Goal: Information Seeking & Learning: Check status

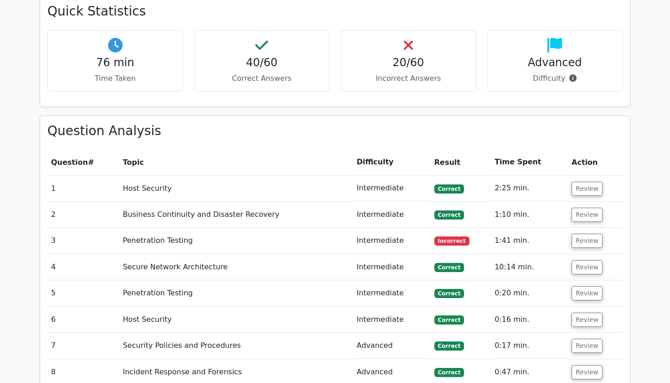
scroll to position [936, 0]
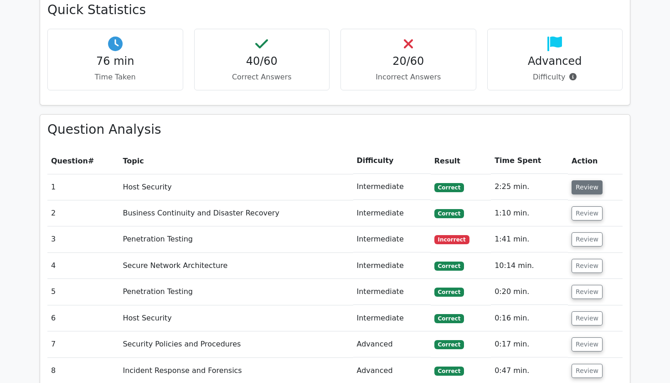
click at [594, 180] on button "Review" at bounding box center [587, 187] width 31 height 14
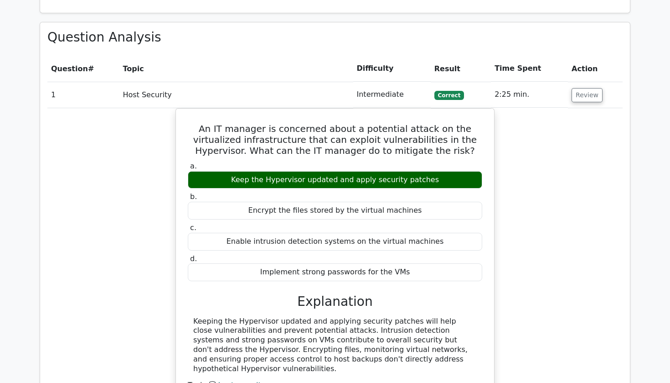
scroll to position [1029, 0]
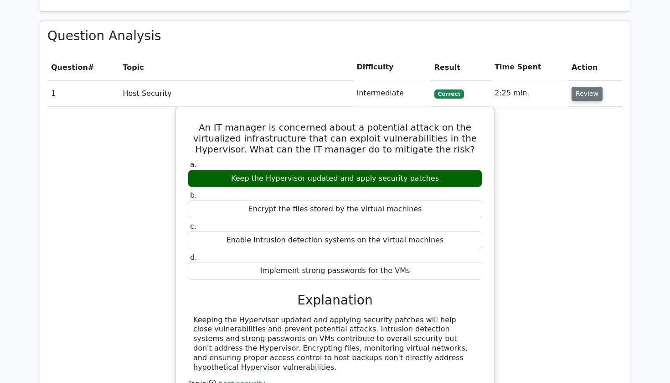
click at [585, 87] on button "Review" at bounding box center [587, 94] width 31 height 14
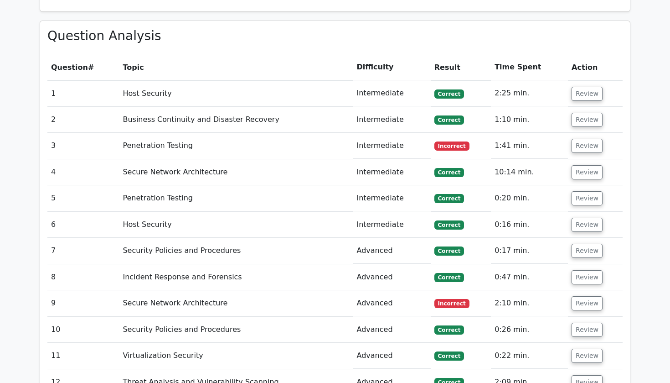
click at [581, 133] on td "Review" at bounding box center [595, 146] width 55 height 26
click at [583, 113] on button "Review" at bounding box center [587, 120] width 31 height 14
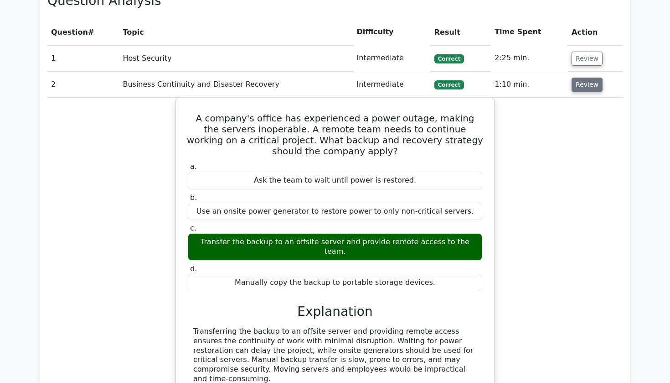
scroll to position [1064, 0]
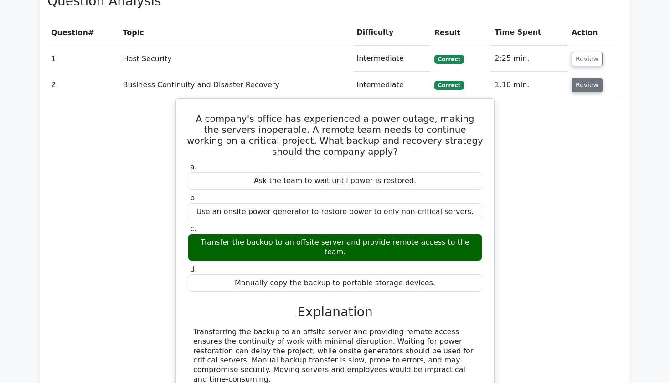
click at [592, 78] on button "Review" at bounding box center [587, 85] width 31 height 14
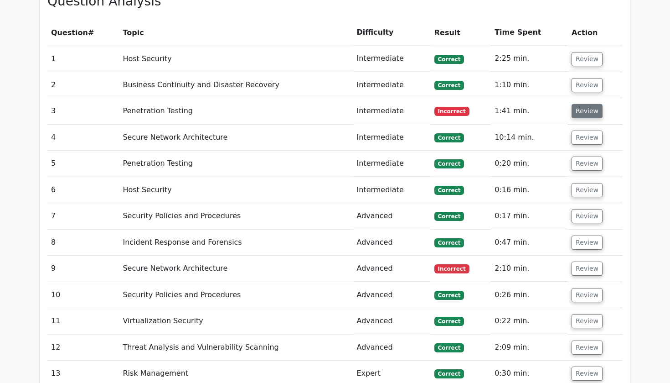
click at [579, 104] on button "Review" at bounding box center [587, 111] width 31 height 14
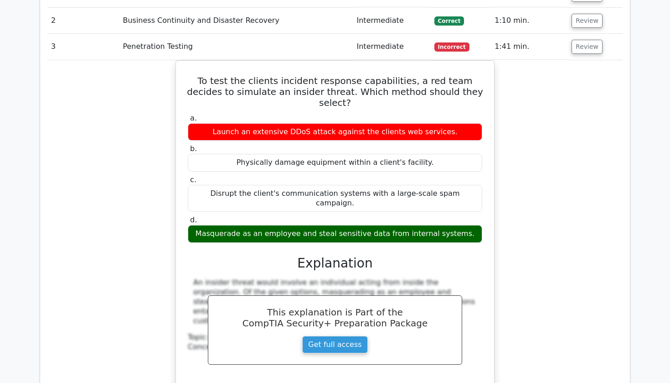
scroll to position [1130, 0]
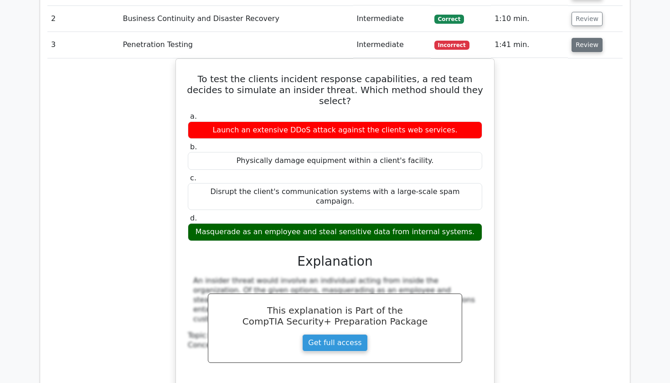
click at [589, 38] on button "Review" at bounding box center [587, 45] width 31 height 14
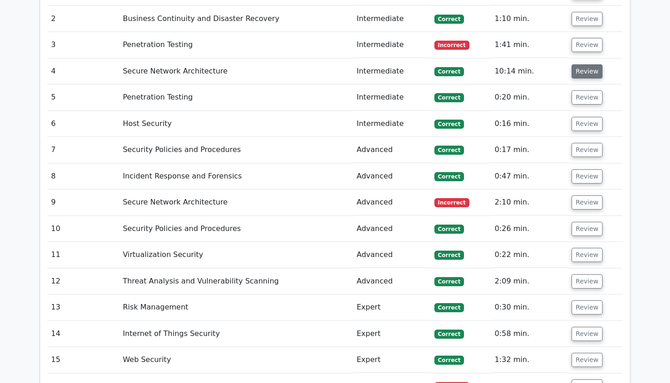
click at [585, 64] on button "Review" at bounding box center [587, 71] width 31 height 14
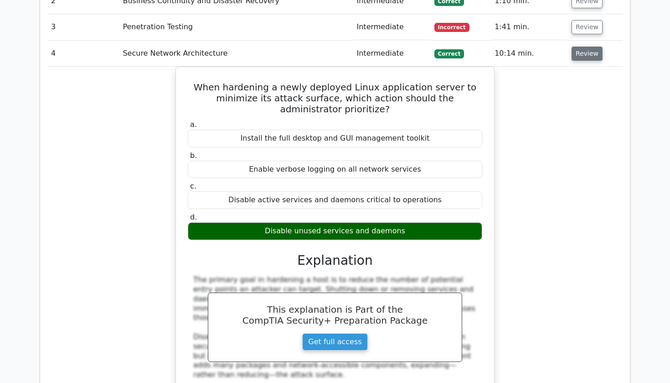
scroll to position [1149, 0]
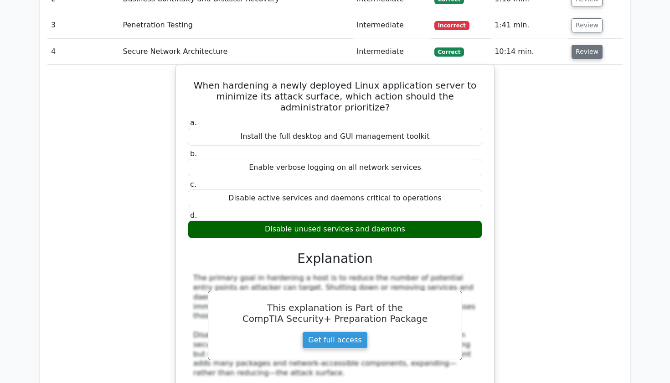
click at [589, 45] on button "Review" at bounding box center [587, 52] width 31 height 14
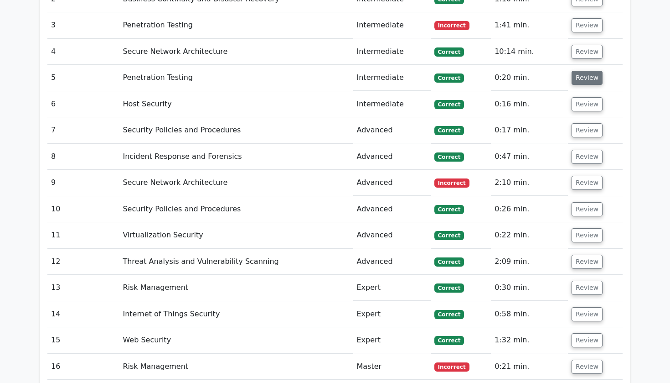
click at [581, 71] on button "Review" at bounding box center [587, 78] width 31 height 14
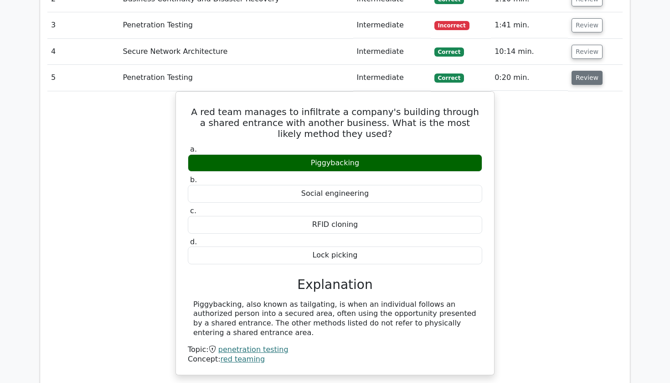
click at [581, 71] on button "Review" at bounding box center [587, 78] width 31 height 14
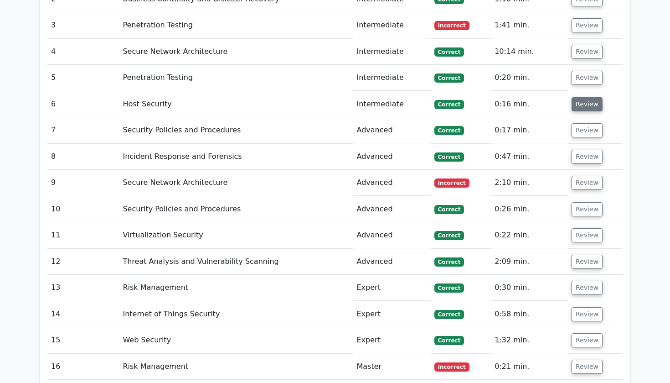
click at [581, 97] on button "Review" at bounding box center [587, 104] width 31 height 14
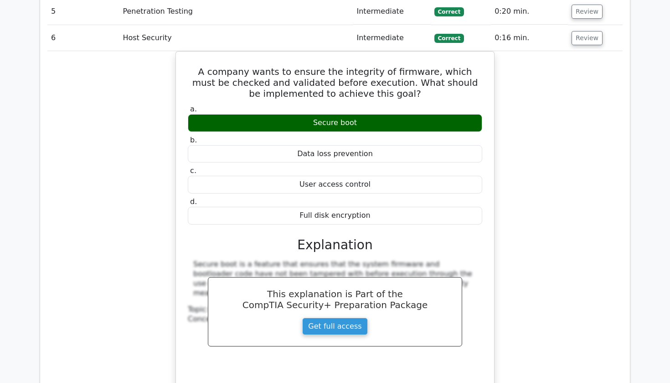
scroll to position [1217, 0]
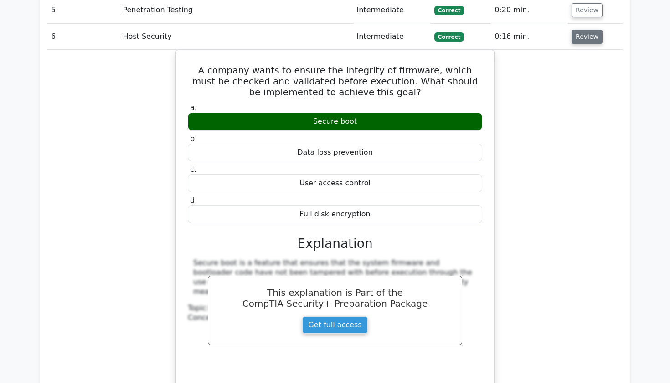
click at [583, 30] on button "Review" at bounding box center [587, 37] width 31 height 14
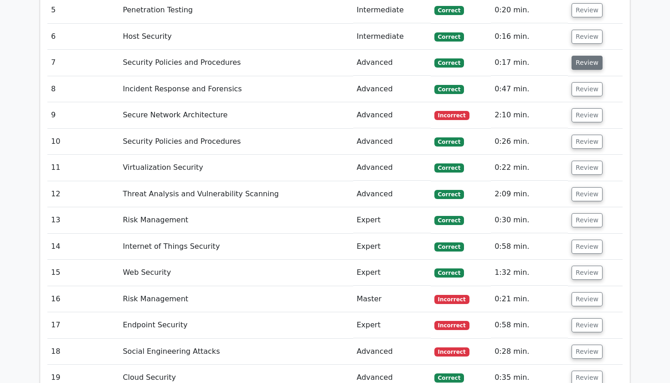
click at [578, 56] on button "Review" at bounding box center [587, 63] width 31 height 14
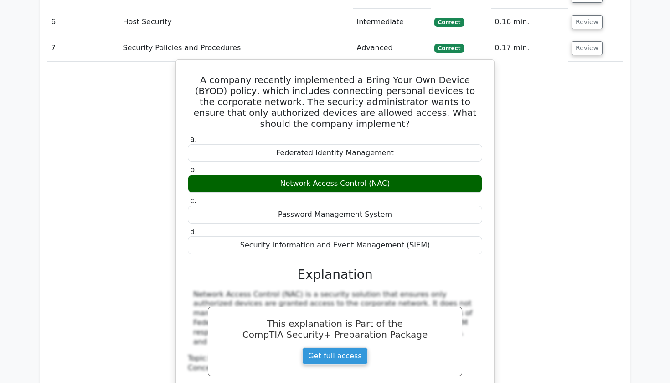
scroll to position [1231, 0]
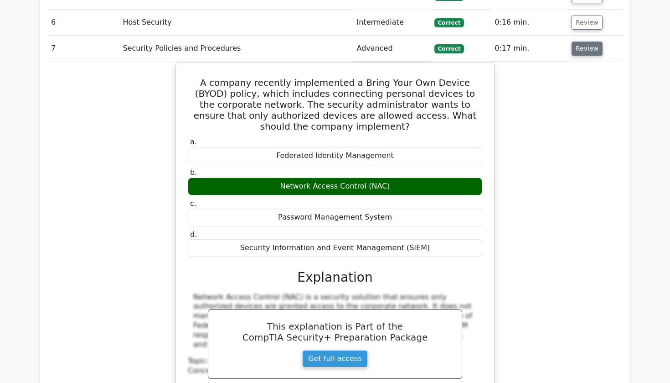
click at [576, 42] on button "Review" at bounding box center [587, 49] width 31 height 14
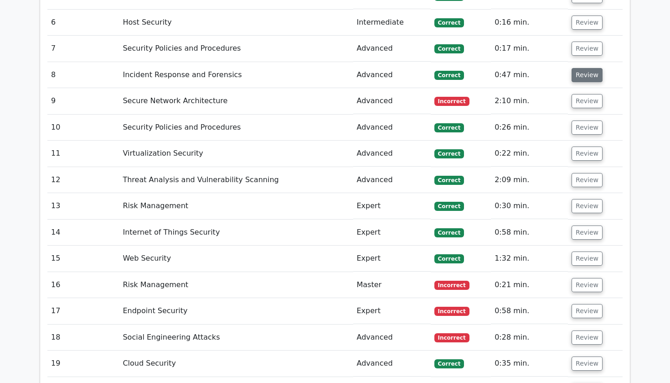
click at [577, 68] on button "Review" at bounding box center [587, 75] width 31 height 14
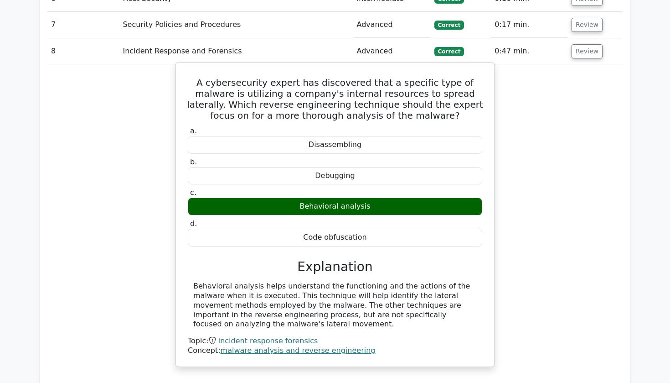
scroll to position [1254, 0]
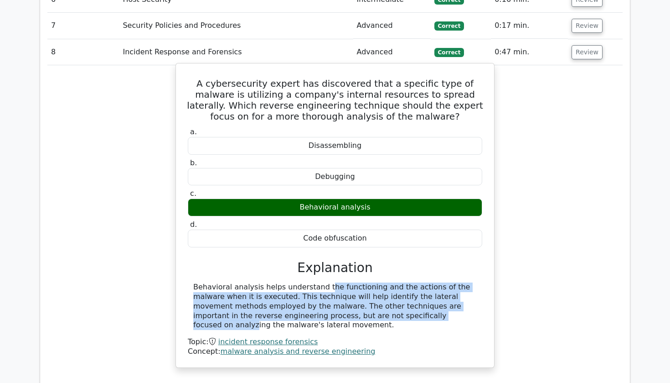
drag, startPoint x: 260, startPoint y: 260, endPoint x: 341, endPoint y: 290, distance: 85.6
click at [341, 290] on div "Behavioral analysis helps understand the functioning and the actions of the mal…" at bounding box center [335, 305] width 284 height 47
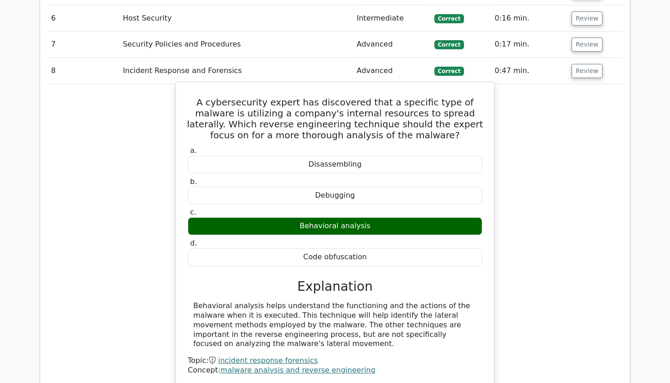
scroll to position [1232, 0]
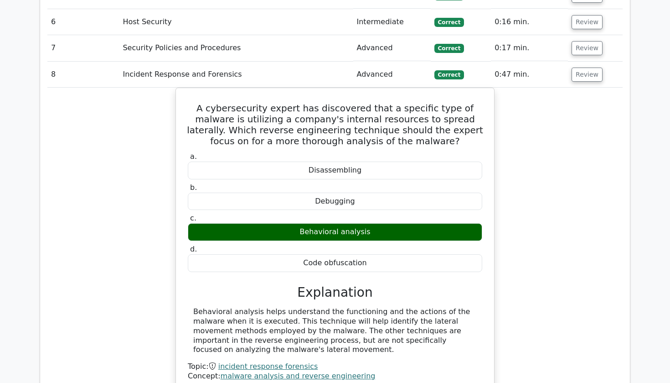
click at [577, 62] on td "Review" at bounding box center [595, 75] width 55 height 26
click at [578, 68] on button "Review" at bounding box center [587, 75] width 31 height 14
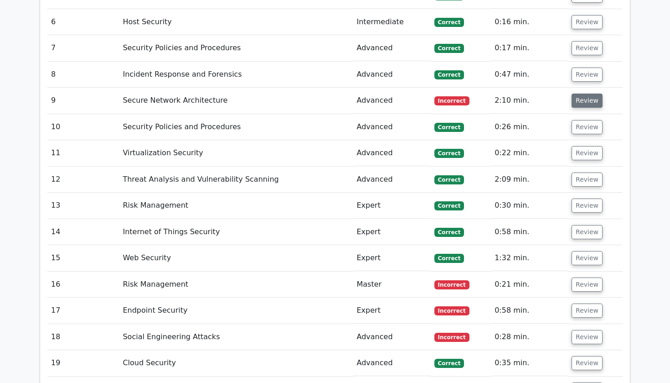
click at [578, 94] on button "Review" at bounding box center [587, 101] width 31 height 14
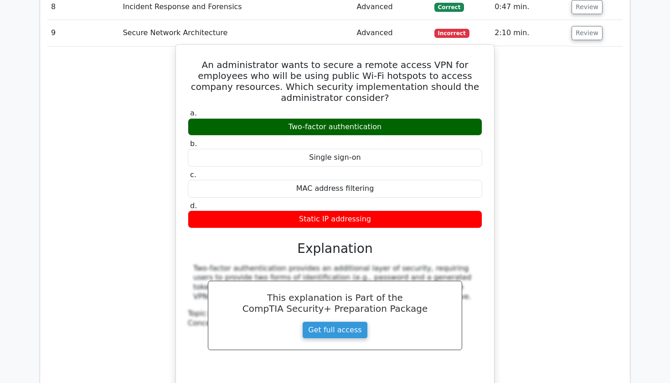
scroll to position [1298, 0]
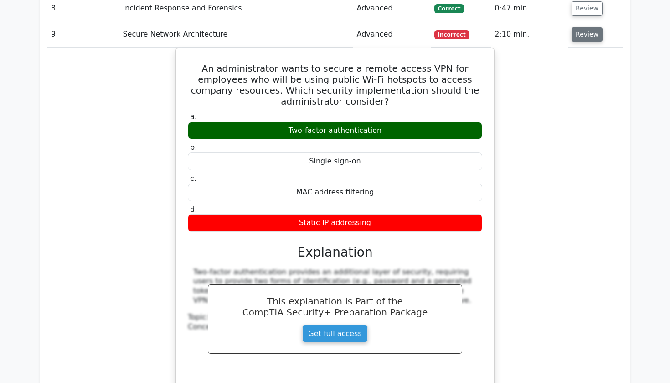
click at [587, 27] on button "Review" at bounding box center [587, 34] width 31 height 14
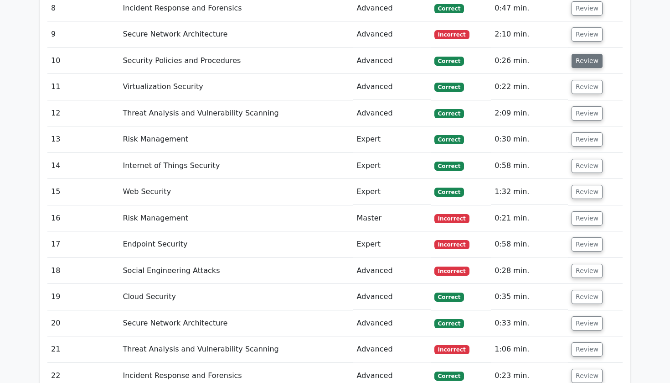
click at [587, 54] on button "Review" at bounding box center [587, 61] width 31 height 14
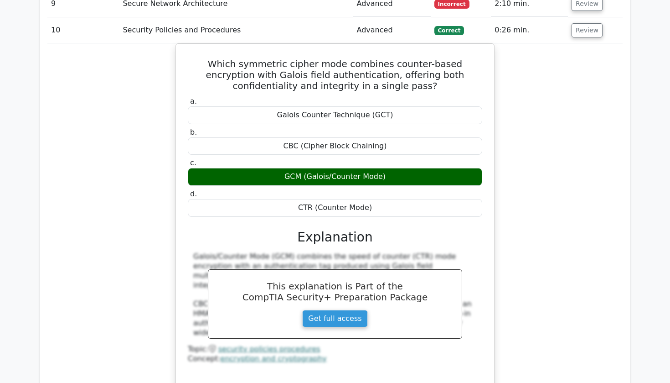
scroll to position [1325, 0]
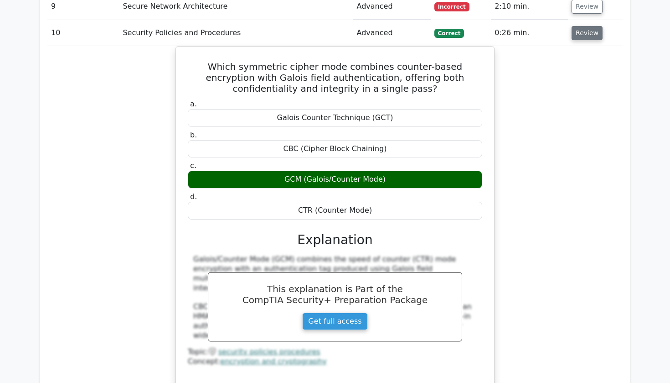
click at [584, 26] on button "Review" at bounding box center [587, 33] width 31 height 14
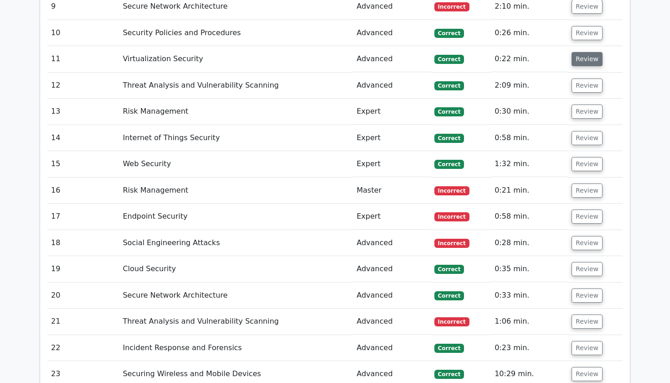
click at [581, 52] on button "Review" at bounding box center [587, 59] width 31 height 14
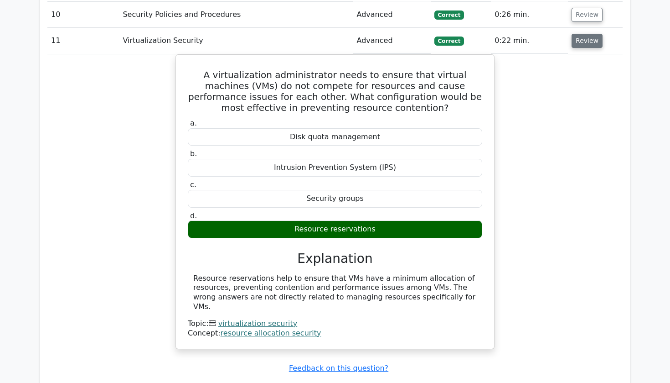
scroll to position [1346, 0]
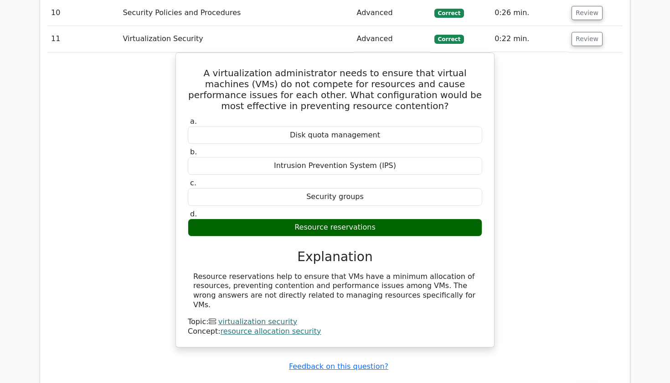
drag, startPoint x: 577, startPoint y: 10, endPoint x: 569, endPoint y: 194, distance: 184.0
click at [569, 194] on div "A virtualization administrator needs to ensure that virtual machines (VMs) do n…" at bounding box center [335, 205] width 576 height 306
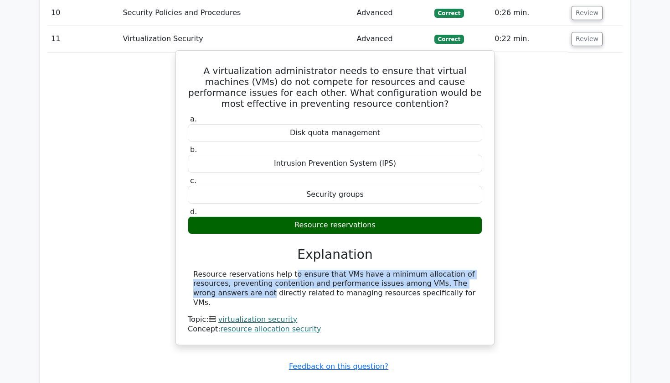
drag, startPoint x: 234, startPoint y: 245, endPoint x: 462, endPoint y: 257, distance: 228.3
click at [462, 270] on div "Resource reservations help to ensure that VMs have a minimum allocation of reso…" at bounding box center [335, 289] width 284 height 38
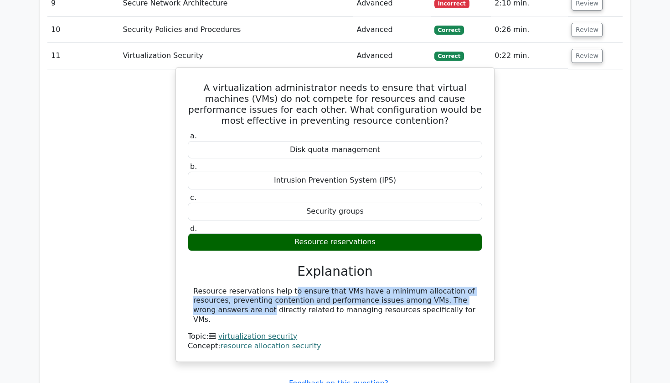
scroll to position [1328, 0]
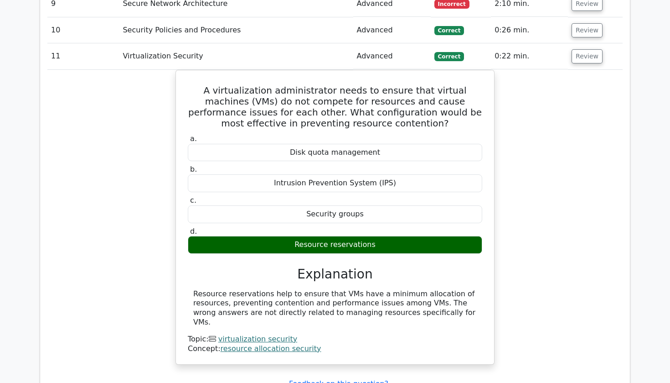
click at [569, 43] on td "Review" at bounding box center [595, 56] width 55 height 26
click at [572, 49] on button "Review" at bounding box center [587, 56] width 31 height 14
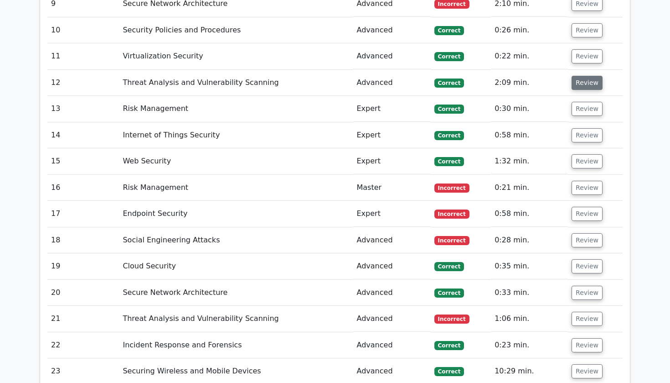
click at [572, 76] on button "Review" at bounding box center [587, 83] width 31 height 14
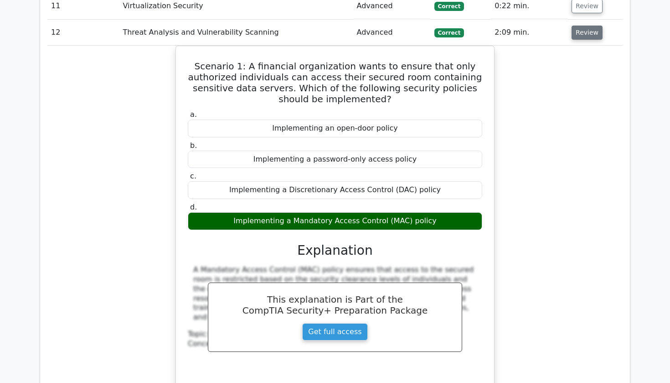
scroll to position [1382, 0]
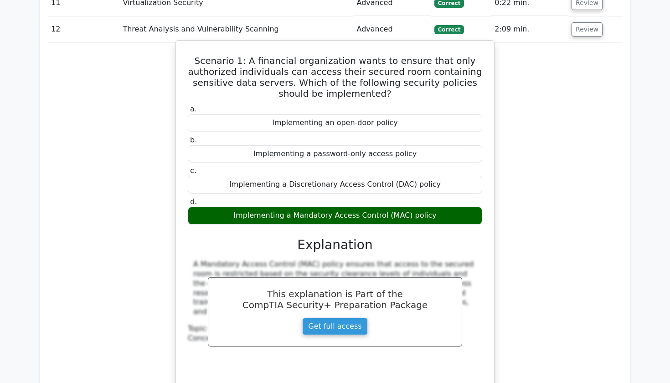
click at [539, 64] on div "Scenario 1: A financial organization wants to ensure that only authorized indiv…" at bounding box center [335, 226] width 576 height 369
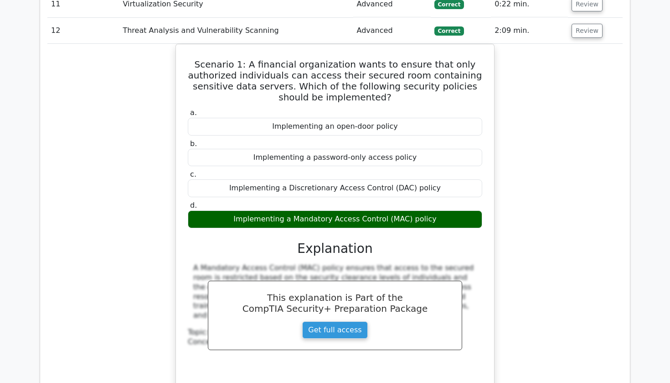
scroll to position [1379, 0]
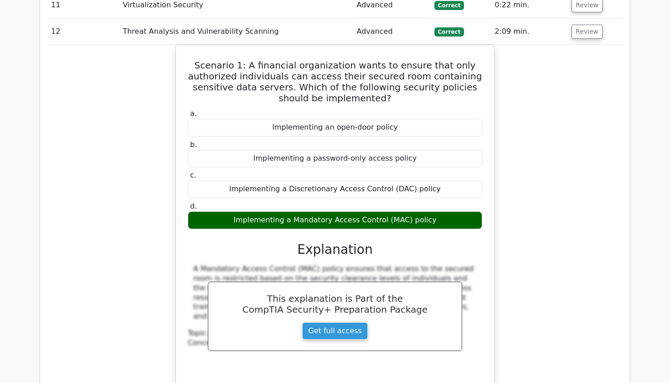
click at [586, 19] on td "Review" at bounding box center [595, 32] width 55 height 26
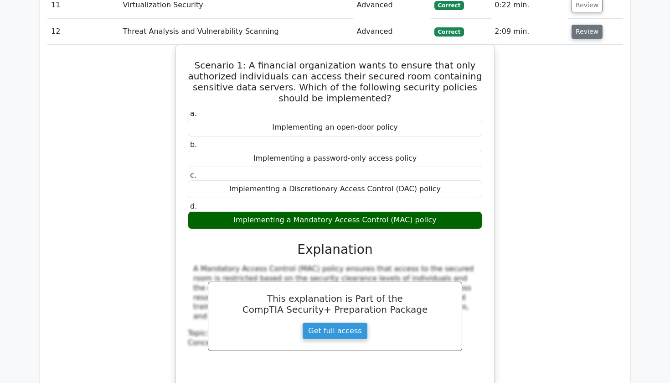
click at [588, 25] on button "Review" at bounding box center [587, 32] width 31 height 14
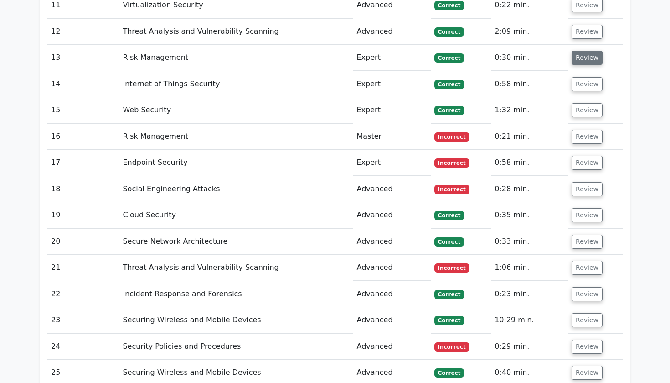
click at [589, 51] on button "Review" at bounding box center [587, 58] width 31 height 14
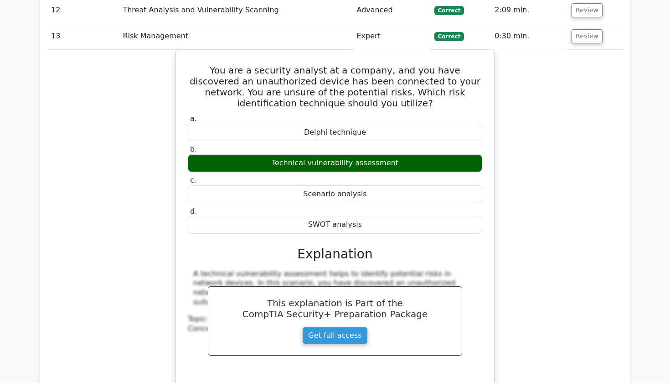
scroll to position [1398, 0]
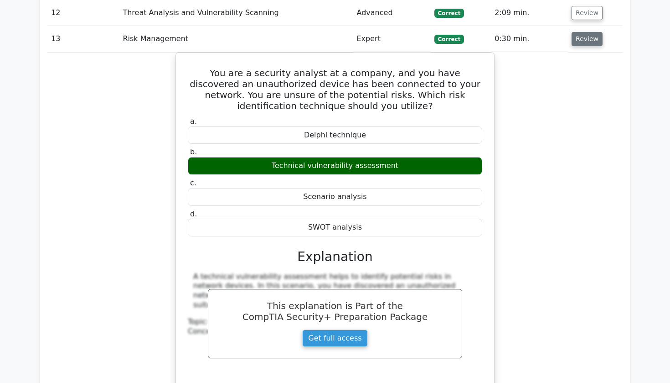
click at [585, 32] on button "Review" at bounding box center [587, 39] width 31 height 14
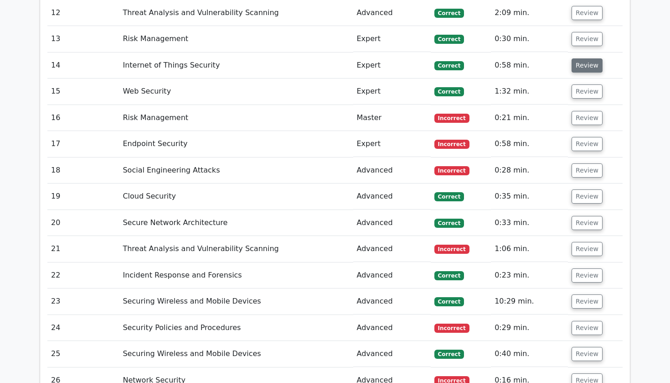
click at [582, 58] on button "Review" at bounding box center [587, 65] width 31 height 14
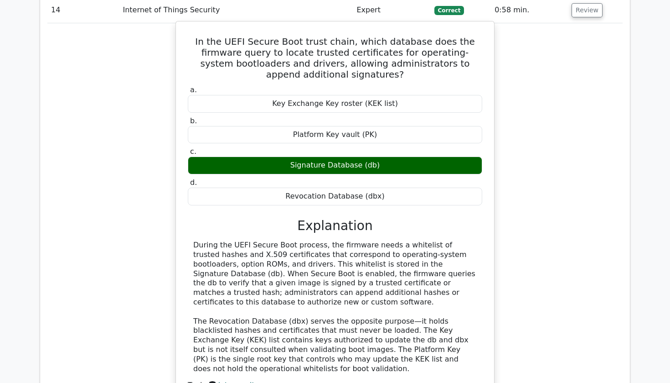
scroll to position [1454, 0]
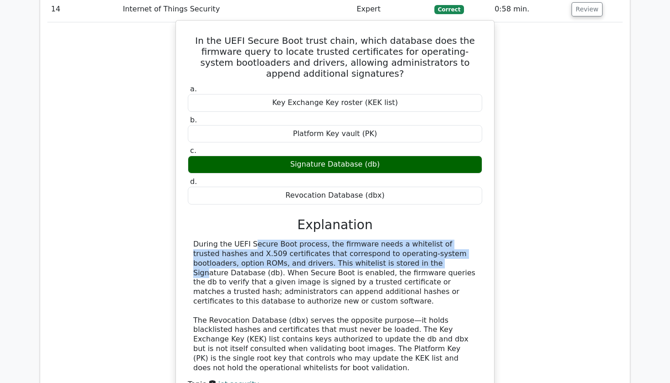
drag, startPoint x: 193, startPoint y: 205, endPoint x: 337, endPoint y: 225, distance: 144.6
click at [337, 239] on div "During the UEFI Secure Boot process, the firmware needs a whitelist of trusted …" at bounding box center [335, 305] width 295 height 133
click at [337, 239] on div "During the UEFI Secure Boot process, the firmware needs a whitelist of trusted …" at bounding box center [335, 305] width 284 height 133
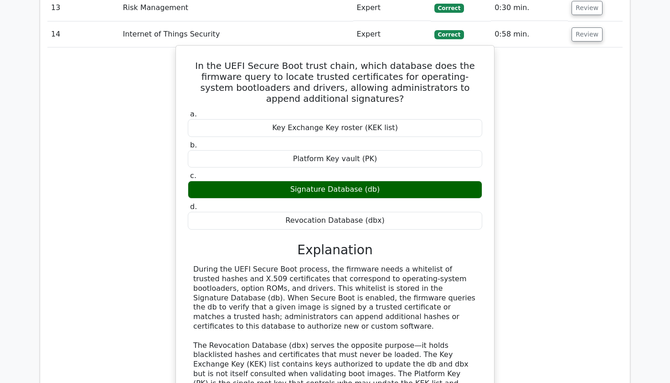
scroll to position [1427, 0]
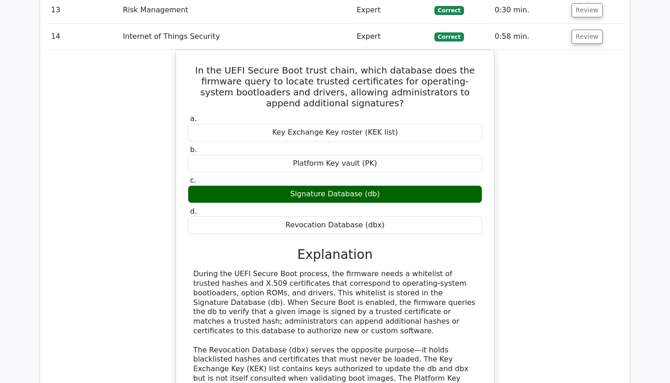
click at [585, 24] on td "Review" at bounding box center [595, 37] width 55 height 26
click at [585, 30] on button "Review" at bounding box center [587, 37] width 31 height 14
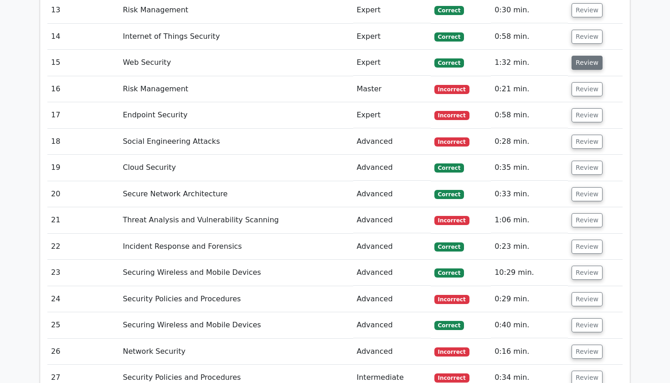
click at [581, 56] on button "Review" at bounding box center [587, 63] width 31 height 14
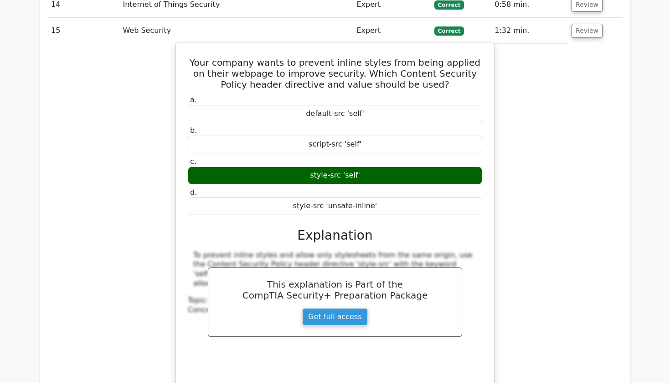
scroll to position [1458, 0]
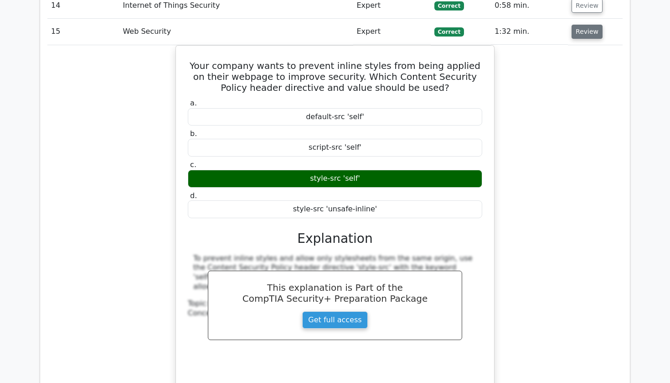
click at [576, 25] on button "Review" at bounding box center [587, 32] width 31 height 14
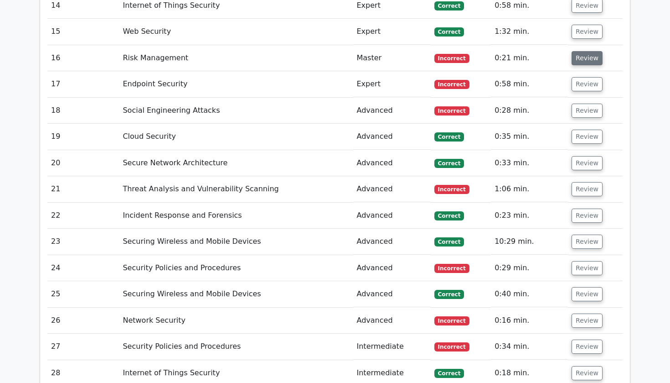
click at [579, 51] on button "Review" at bounding box center [587, 58] width 31 height 14
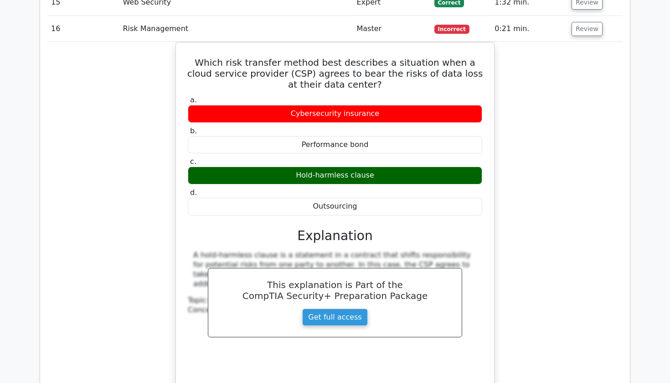
scroll to position [1485, 0]
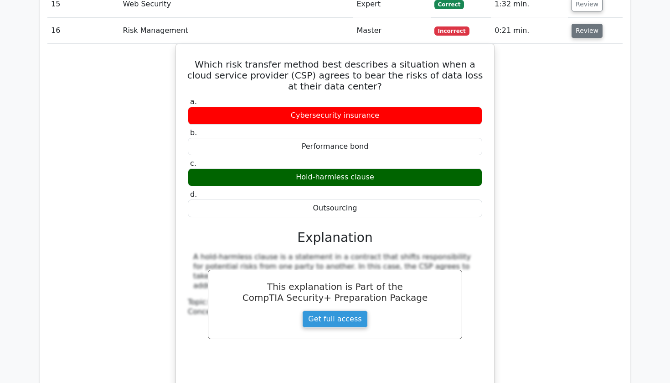
click at [593, 24] on button "Review" at bounding box center [587, 31] width 31 height 14
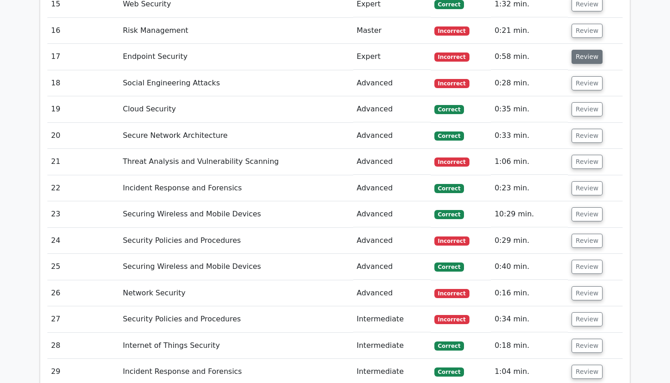
click at [589, 50] on button "Review" at bounding box center [587, 57] width 31 height 14
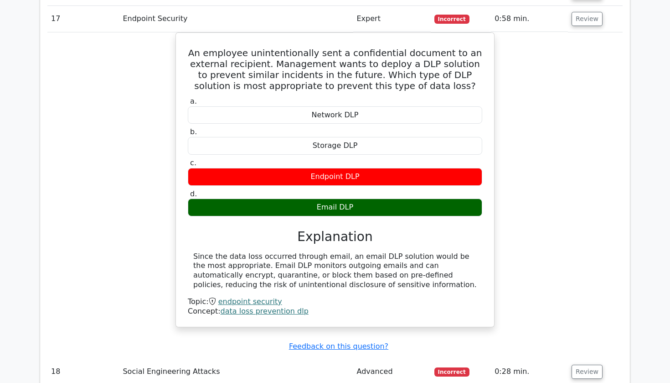
scroll to position [1525, 0]
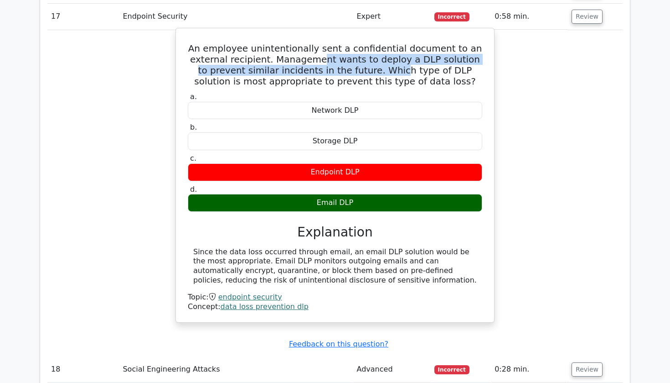
drag, startPoint x: 275, startPoint y: 35, endPoint x: 303, endPoint y: 42, distance: 29.2
click at [303, 43] on h5 "An employee unintentionally sent a confidential document to an external recipie…" at bounding box center [335, 65] width 296 height 44
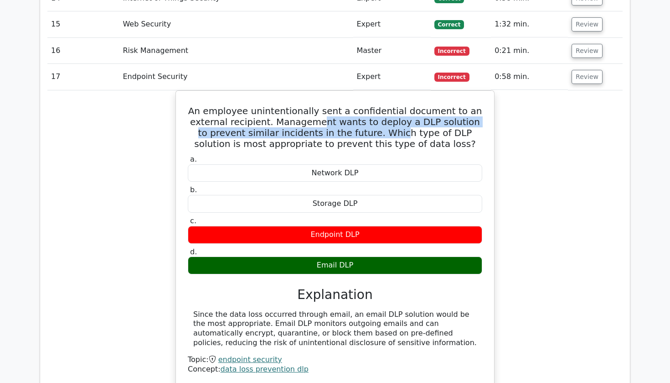
scroll to position [1464, 0]
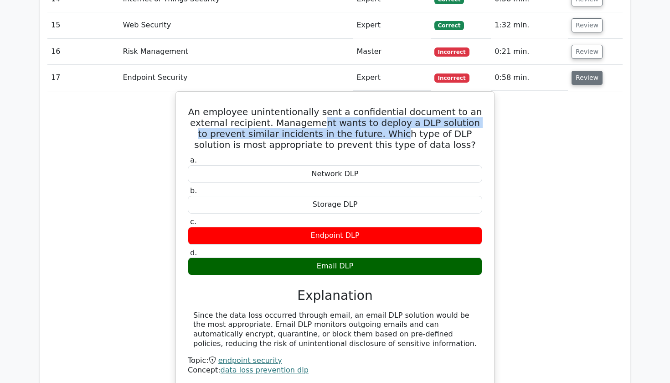
click at [576, 71] on button "Review" at bounding box center [587, 78] width 31 height 14
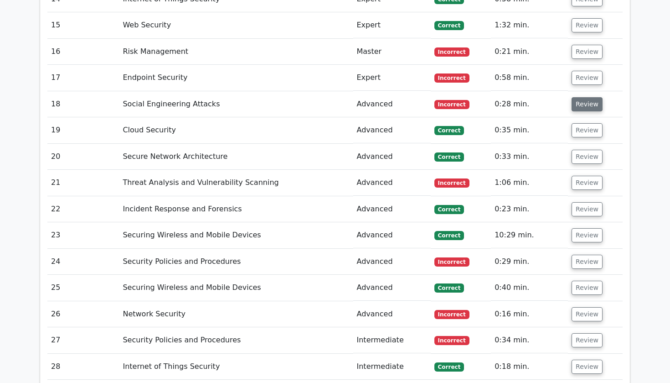
click at [576, 97] on button "Review" at bounding box center [587, 104] width 31 height 14
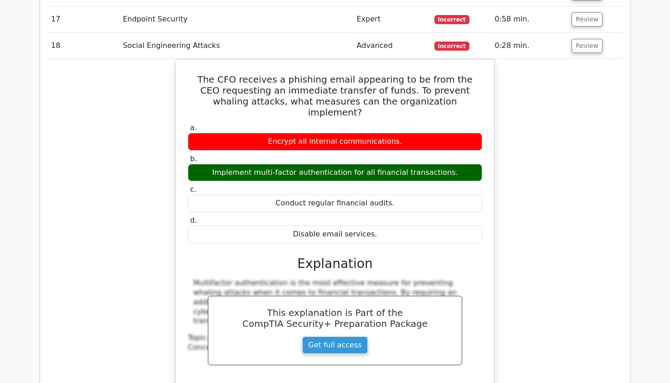
scroll to position [1517, 0]
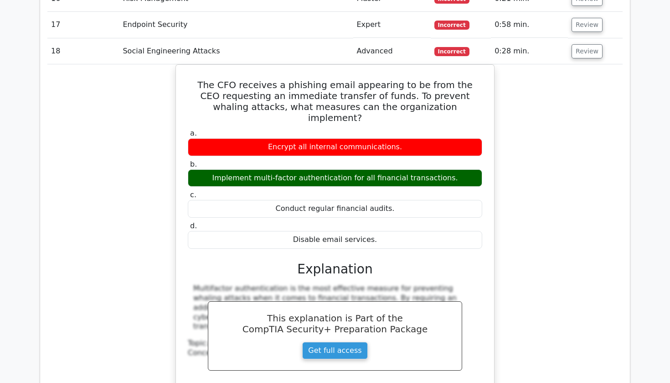
click at [583, 38] on td "Review" at bounding box center [595, 51] width 55 height 26
click at [583, 44] on button "Review" at bounding box center [587, 51] width 31 height 14
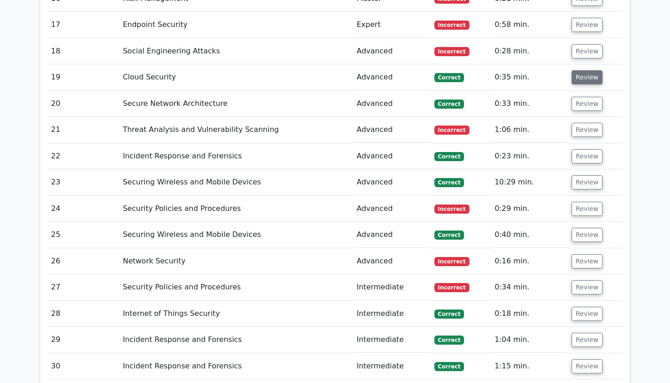
click at [579, 70] on button "Review" at bounding box center [587, 77] width 31 height 14
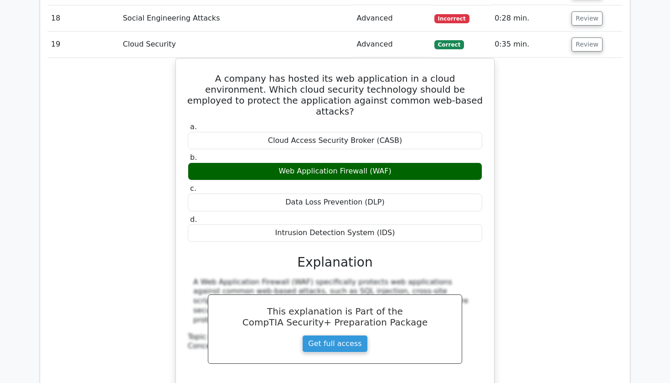
scroll to position [1551, 0]
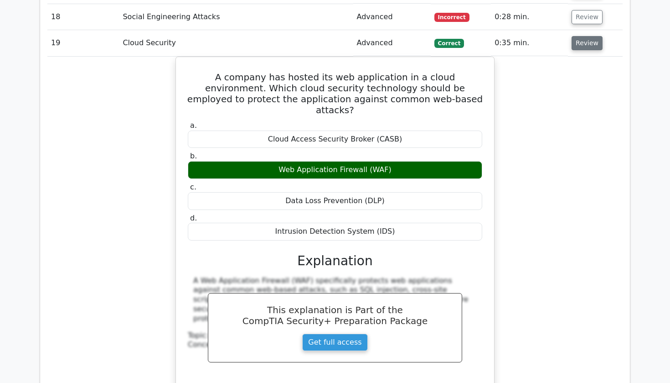
click at [582, 36] on button "Review" at bounding box center [587, 43] width 31 height 14
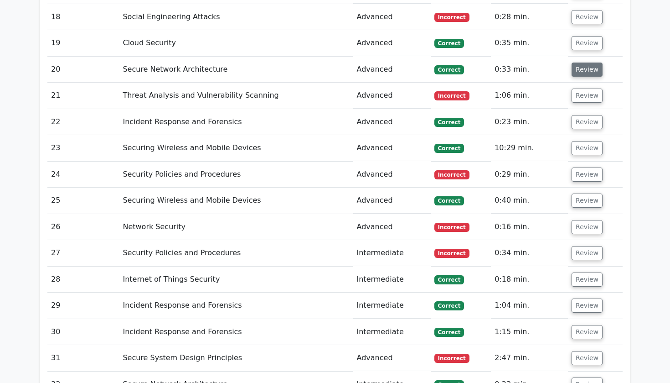
click at [580, 62] on button "Review" at bounding box center [587, 69] width 31 height 14
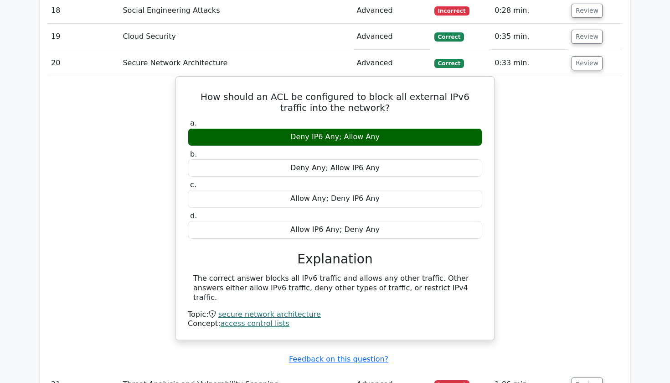
scroll to position [1559, 0]
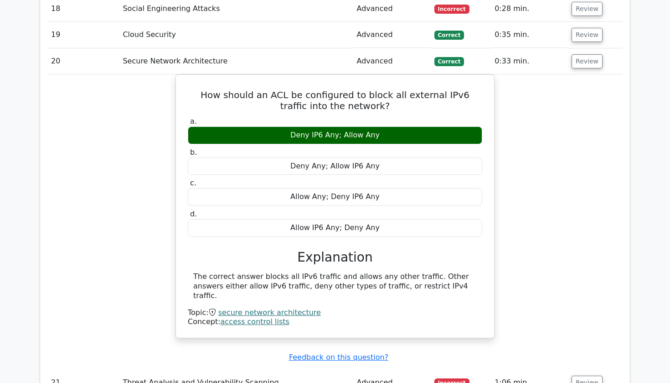
click at [597, 48] on td "Review" at bounding box center [595, 61] width 55 height 26
click at [587, 54] on button "Review" at bounding box center [587, 61] width 31 height 14
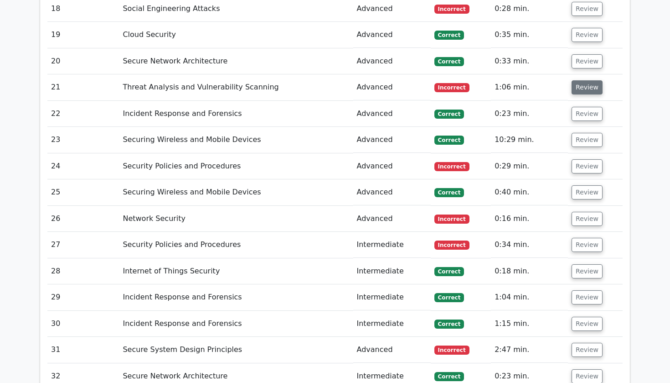
click at [579, 80] on button "Review" at bounding box center [587, 87] width 31 height 14
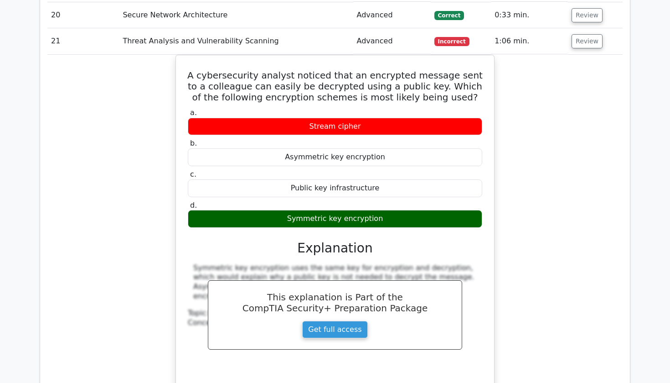
scroll to position [1613, 0]
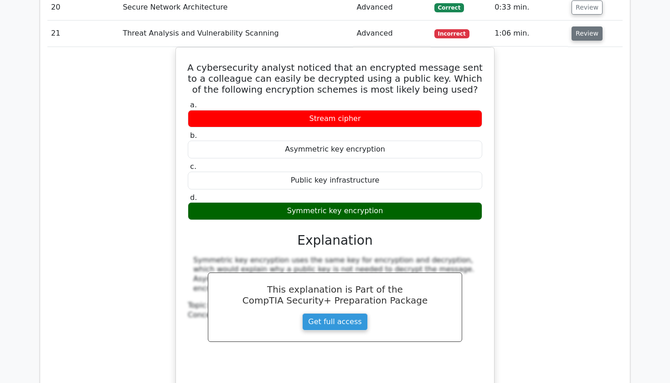
click at [587, 26] on button "Review" at bounding box center [587, 33] width 31 height 14
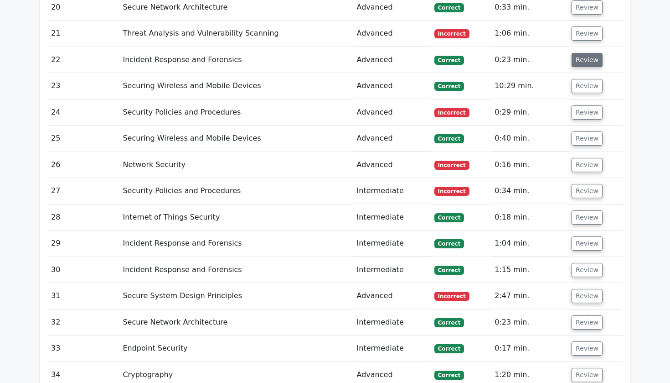
click at [582, 53] on button "Review" at bounding box center [587, 60] width 31 height 14
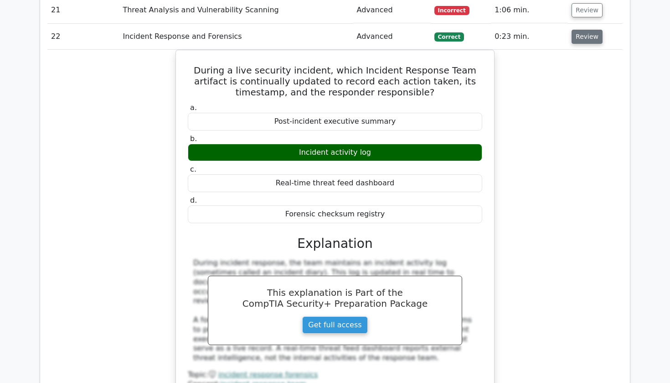
scroll to position [1638, 0]
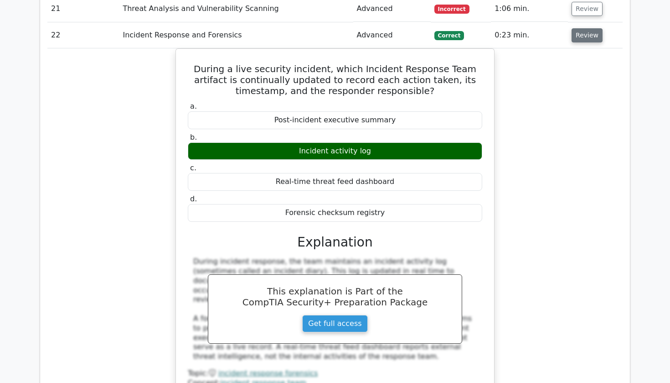
click at [582, 28] on button "Review" at bounding box center [587, 35] width 31 height 14
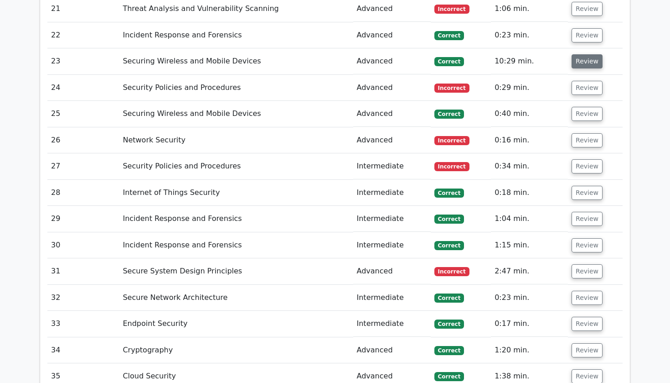
click at [578, 54] on button "Review" at bounding box center [587, 61] width 31 height 14
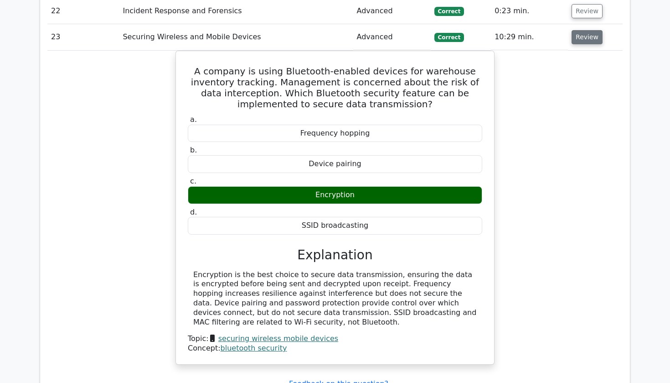
scroll to position [1666, 0]
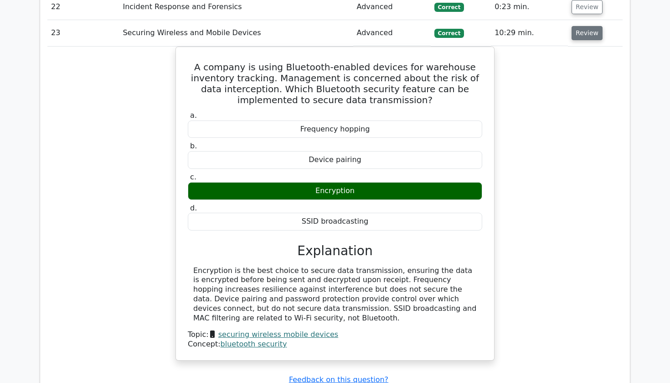
click at [581, 26] on button "Review" at bounding box center [587, 33] width 31 height 14
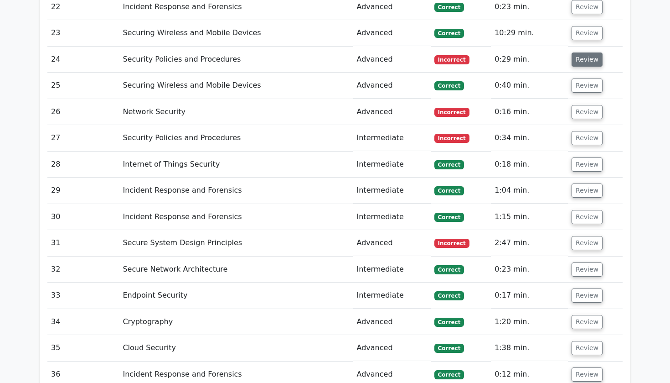
click at [578, 52] on button "Review" at bounding box center [587, 59] width 31 height 14
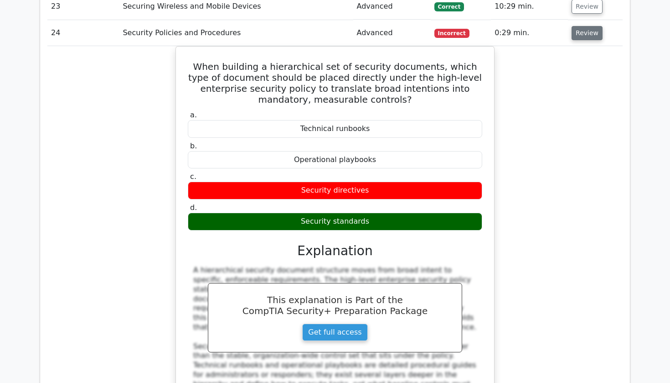
scroll to position [1693, 0]
